Goal: Task Accomplishment & Management: Manage account settings

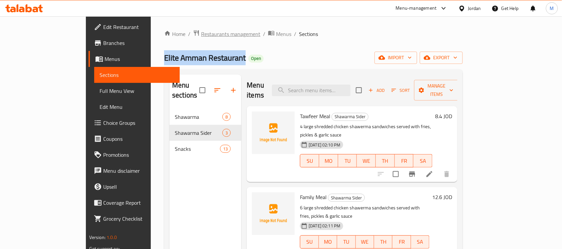
drag, startPoint x: 0, startPoint y: 0, endPoint x: 179, endPoint y: 32, distance: 182.0
click at [201, 32] on span "Restaurants management" at bounding box center [230, 34] width 59 height 8
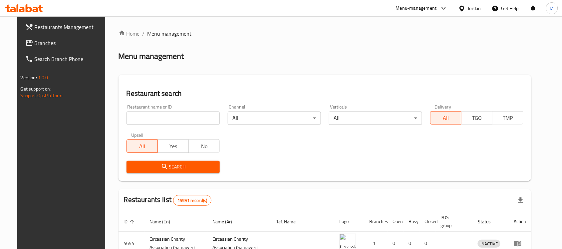
click at [479, 11] on div "Jordan" at bounding box center [474, 8] width 13 height 7
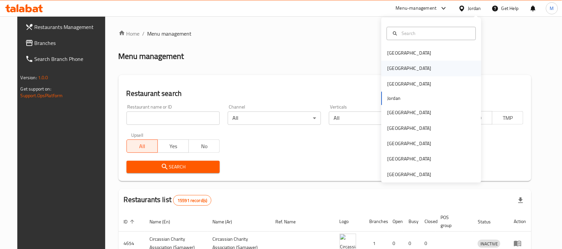
click at [416, 67] on div "[GEOGRAPHIC_DATA]" at bounding box center [432, 68] width 100 height 15
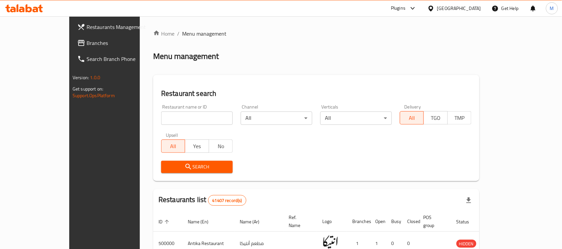
click at [87, 40] on span "Branches" at bounding box center [122, 43] width 71 height 8
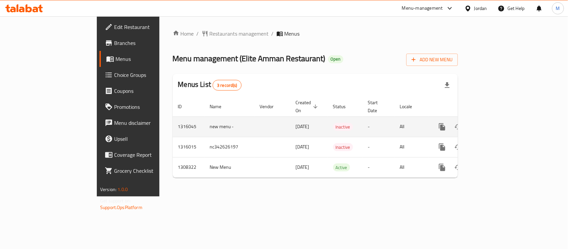
click at [498, 119] on link "enhanced table" at bounding box center [490, 127] width 16 height 16
